Goal: Task Accomplishment & Management: Manage account settings

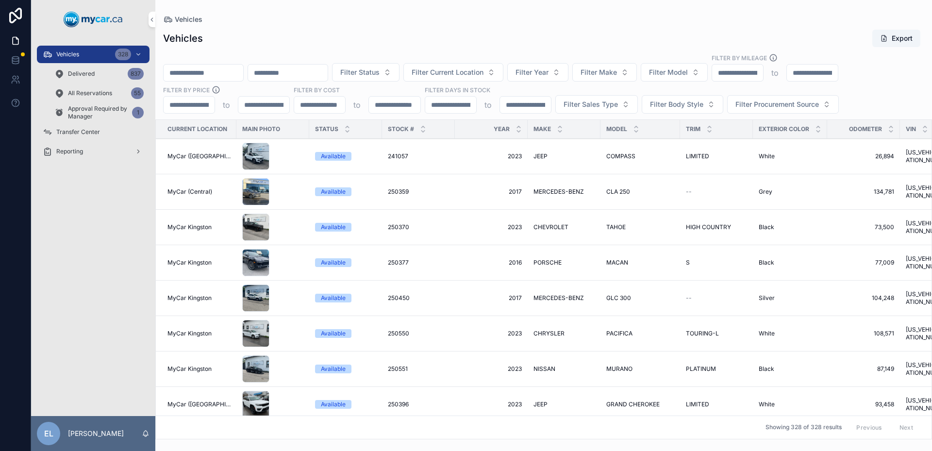
click at [54, 432] on div "EL" at bounding box center [48, 433] width 23 height 23
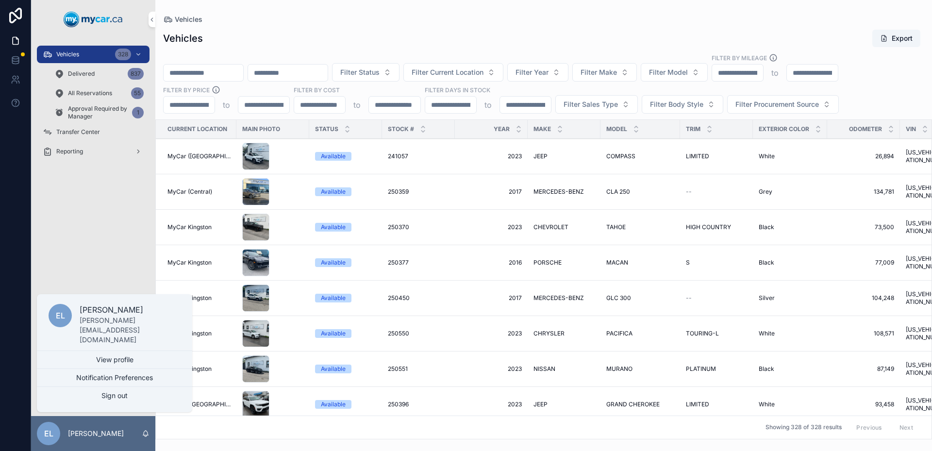
click at [99, 390] on button "Sign out" at bounding box center [114, 395] width 155 height 17
